Goal: Task Accomplishment & Management: Manage account settings

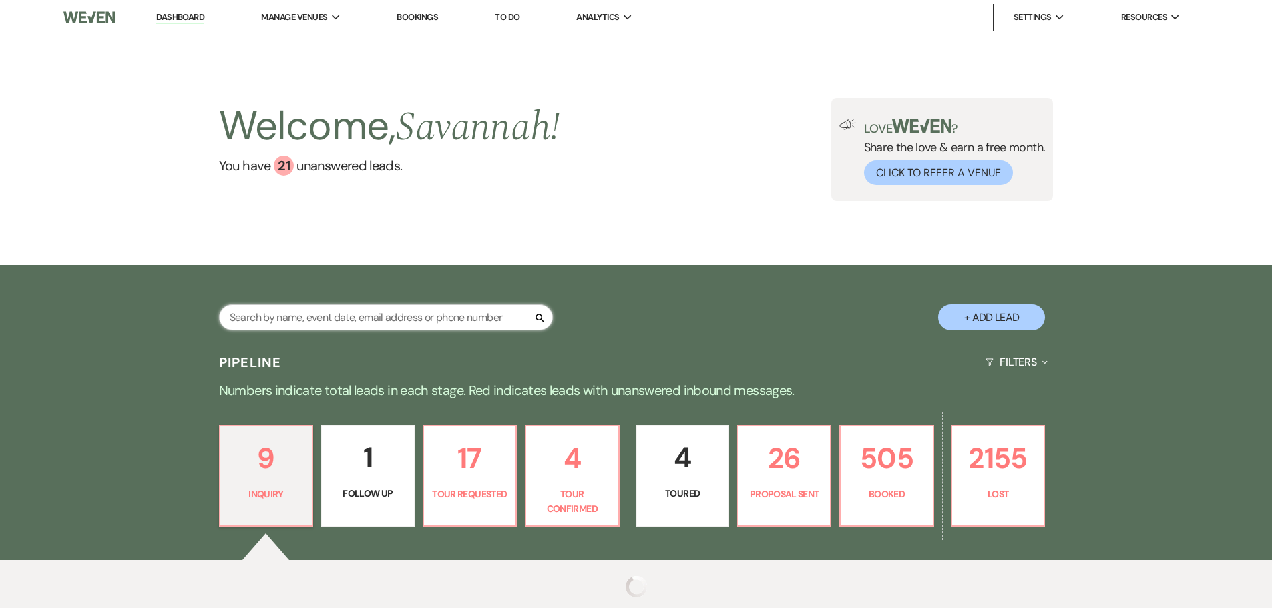
click at [293, 322] on input "text" at bounding box center [386, 317] width 334 height 26
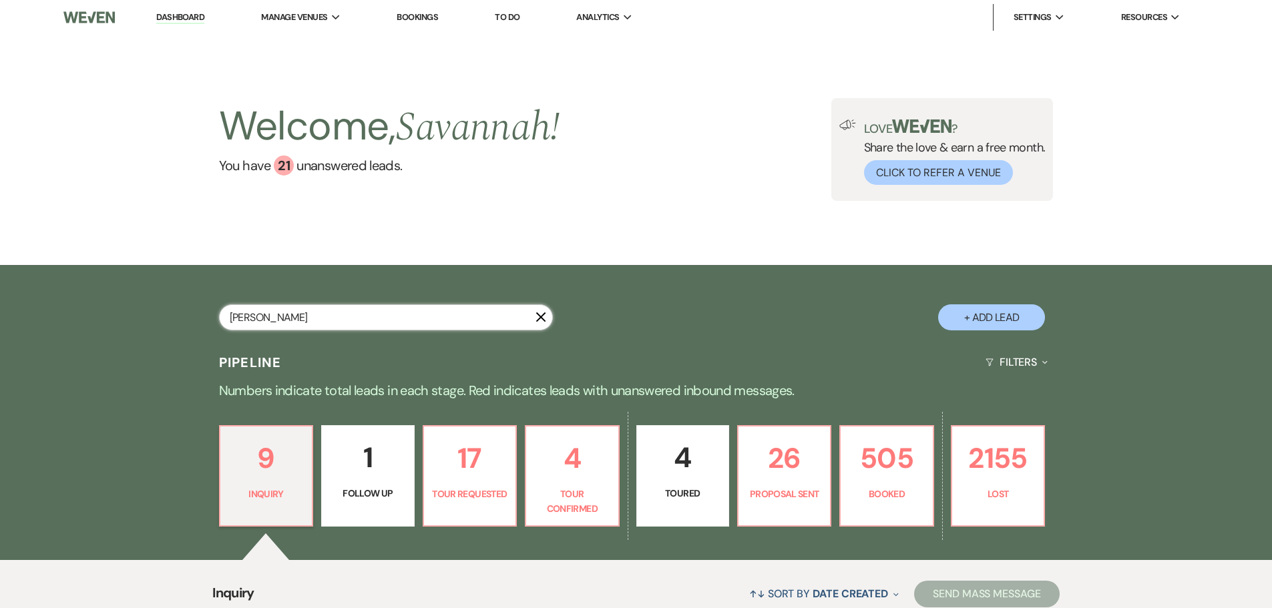
type input "[PERSON_NAME]"
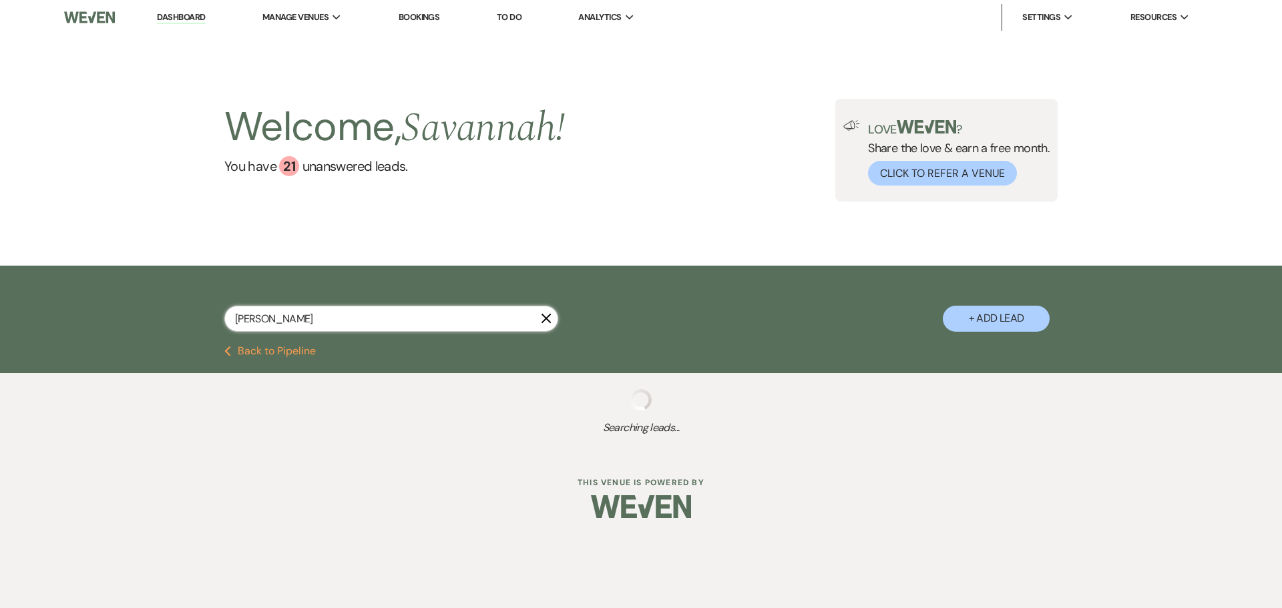
select select "8"
select select "5"
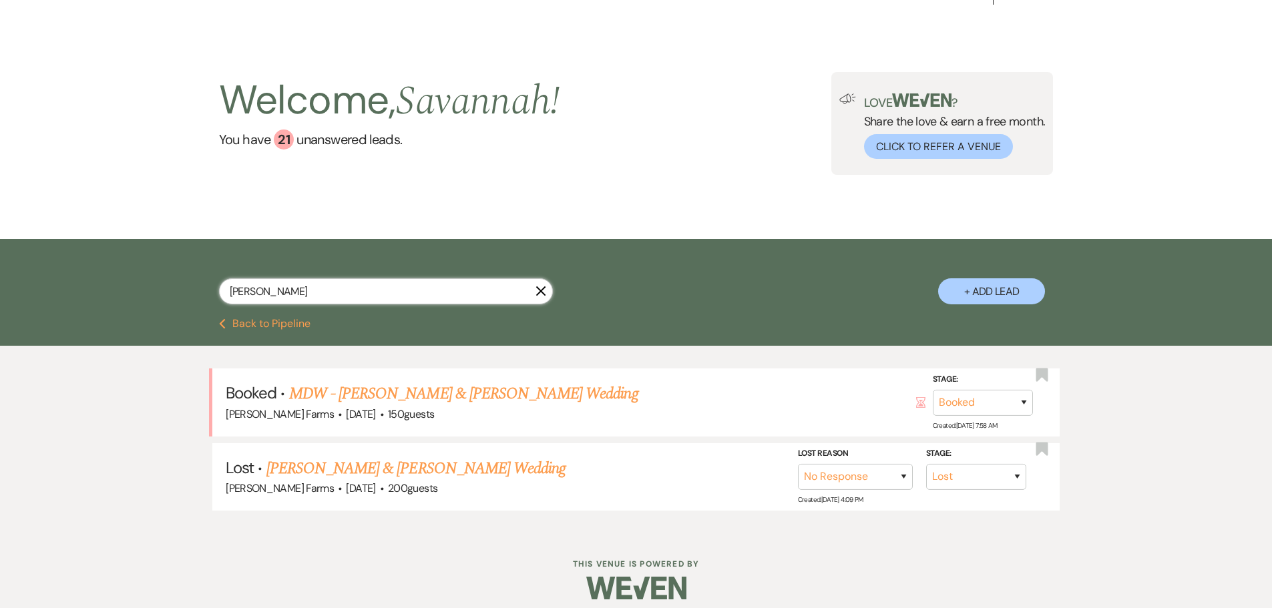
scroll to position [37, 0]
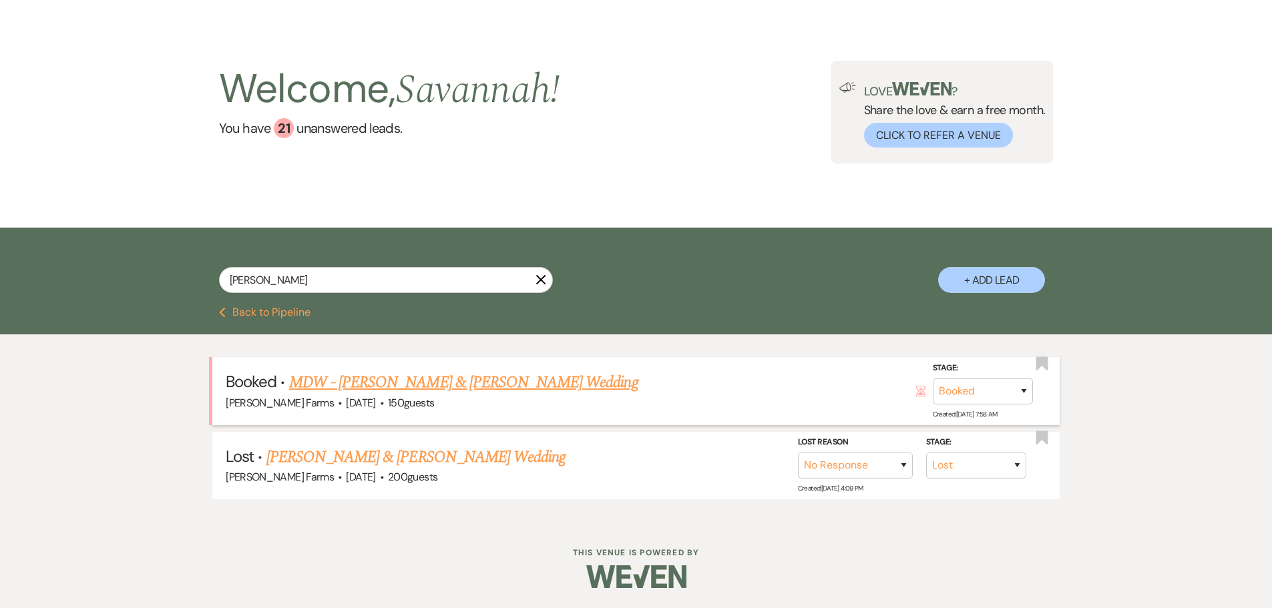
click at [447, 373] on link "MDW - [PERSON_NAME] & [PERSON_NAME] Wedding" at bounding box center [463, 382] width 349 height 24
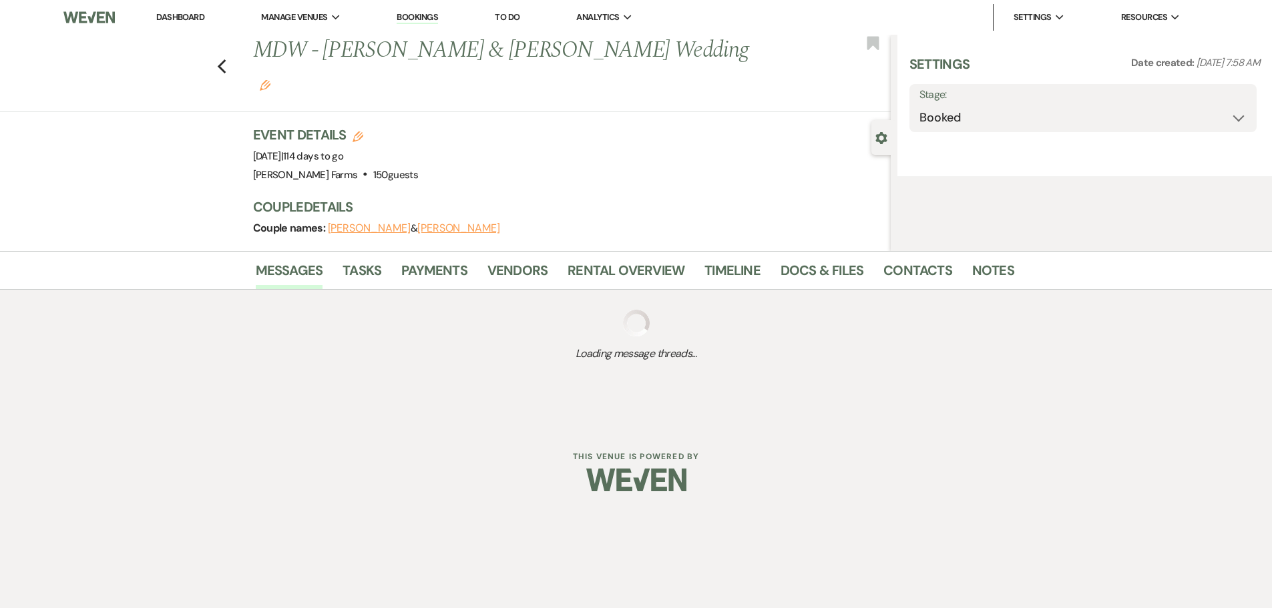
select select "5"
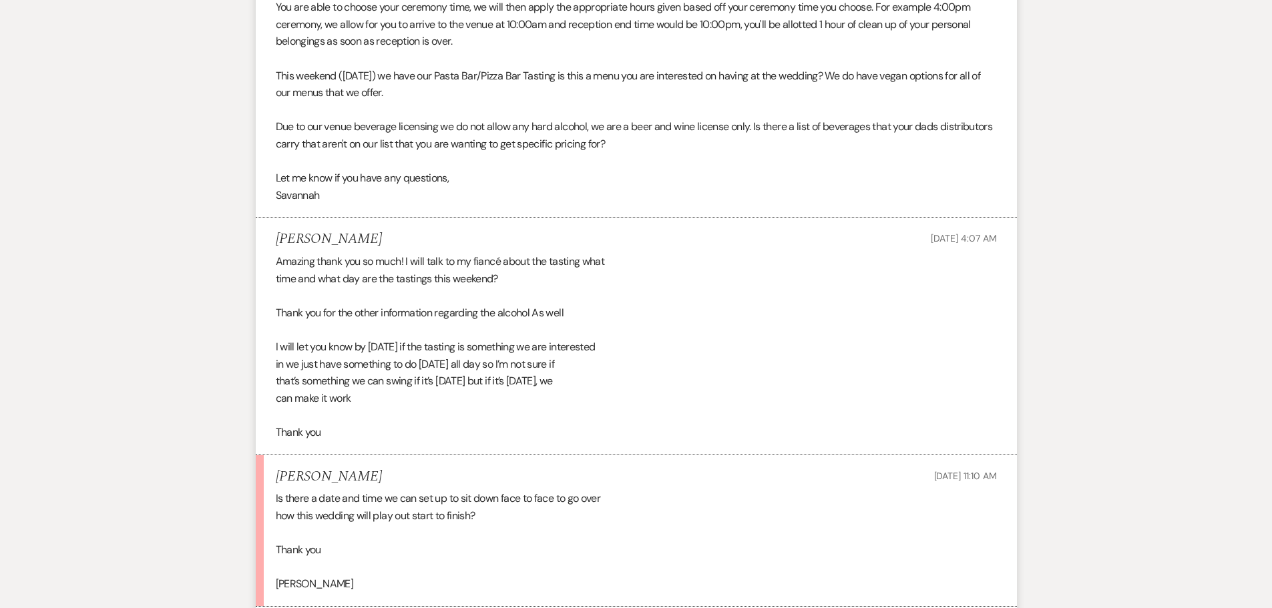
scroll to position [1535, 0]
